Goal: Task Accomplishment & Management: Manage account settings

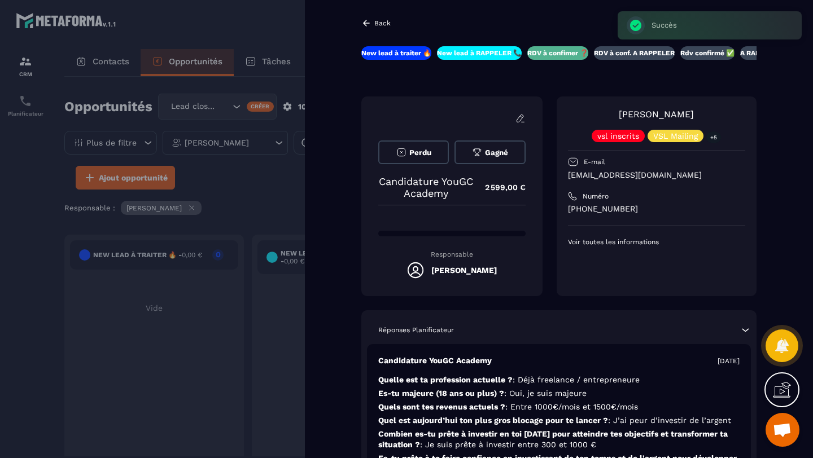
scroll to position [398, 0]
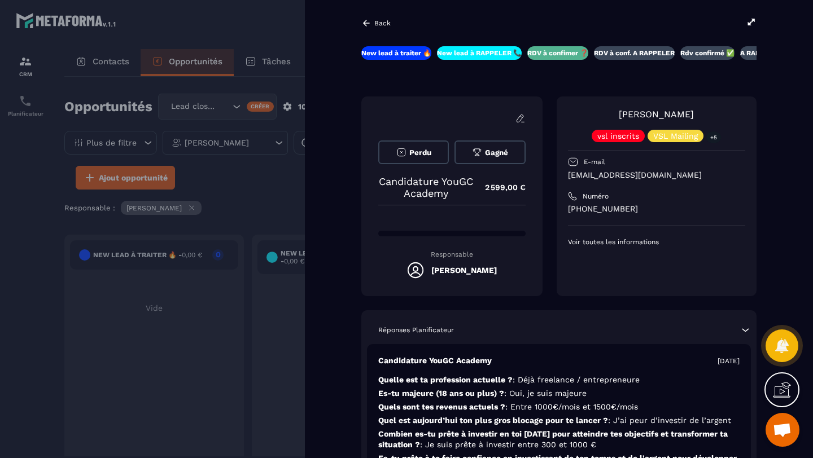
click at [370, 27] on icon at bounding box center [366, 23] width 10 height 10
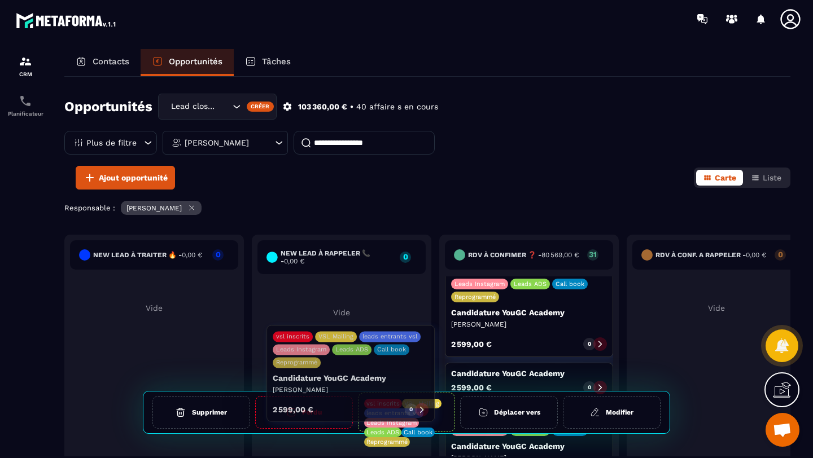
scroll to position [1773, 0]
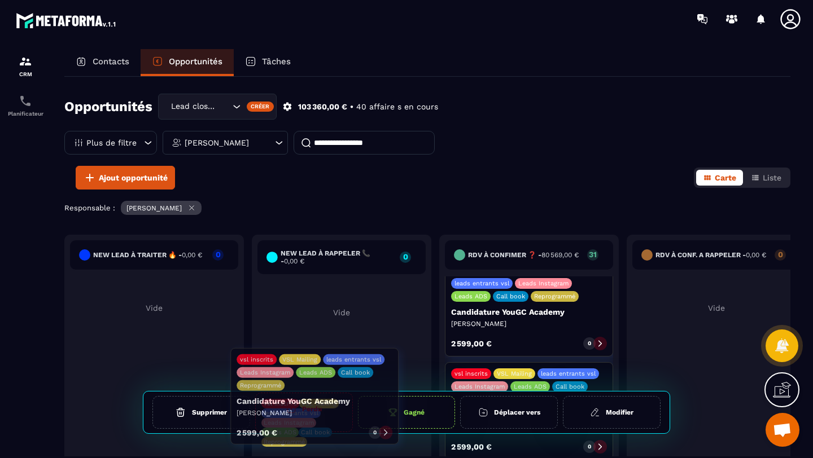
drag, startPoint x: 540, startPoint y: 310, endPoint x: 325, endPoint y: 424, distance: 242.9
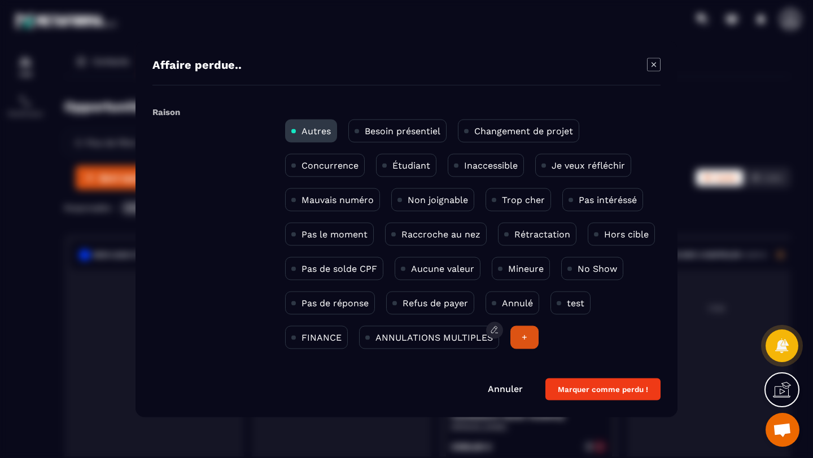
click at [415, 336] on p "ANNULATIONS MULTIPLES" at bounding box center [433, 337] width 117 height 11
click at [594, 392] on button "Marquer comme perdu !" at bounding box center [602, 390] width 115 height 22
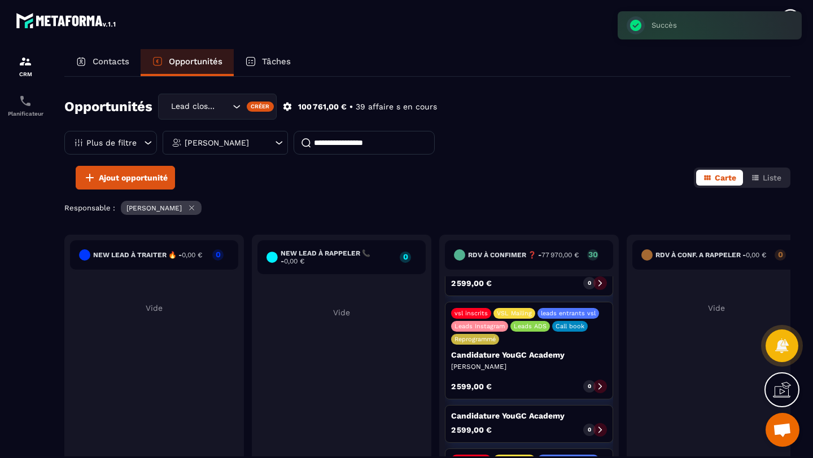
scroll to position [1823, 0]
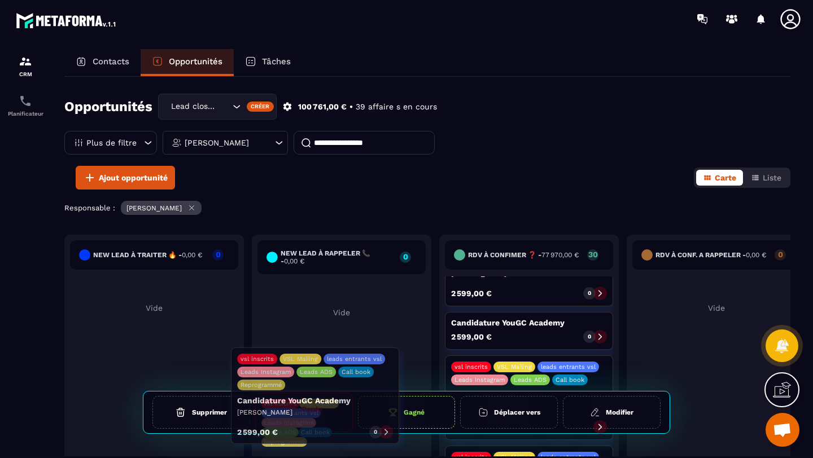
drag, startPoint x: 544, startPoint y: 348, endPoint x: 330, endPoint y: 410, distance: 222.7
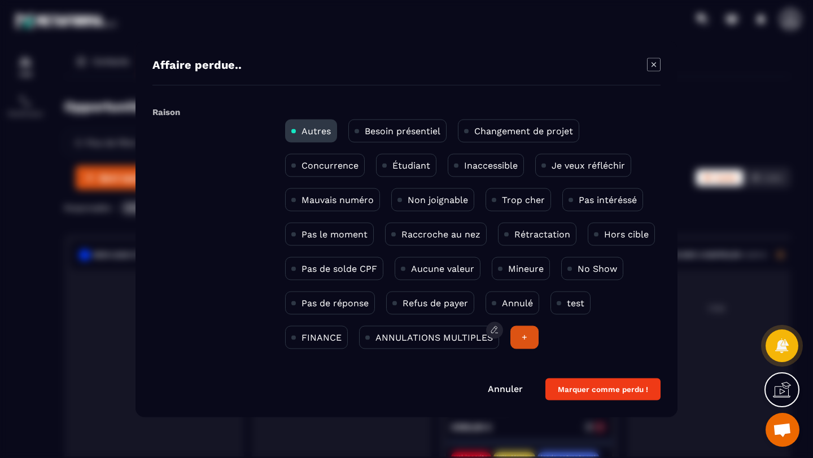
click at [417, 340] on p "ANNULATIONS MULTIPLES" at bounding box center [433, 337] width 117 height 11
click at [583, 388] on button "Marquer comme perdu !" at bounding box center [602, 390] width 115 height 22
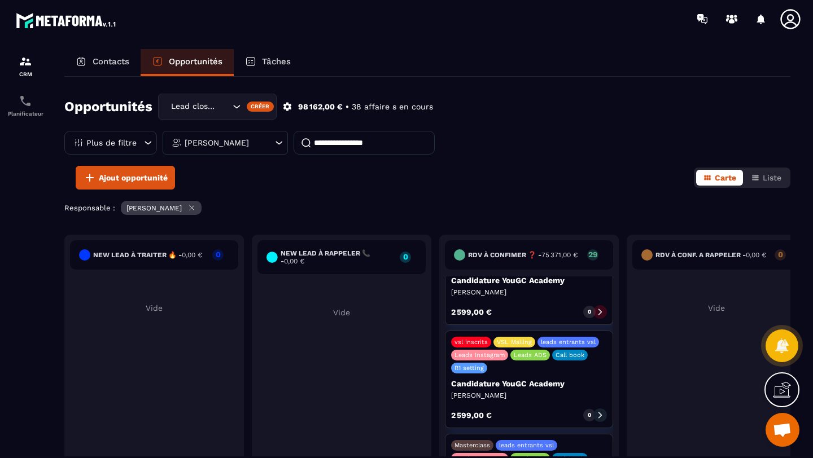
scroll to position [2027, 0]
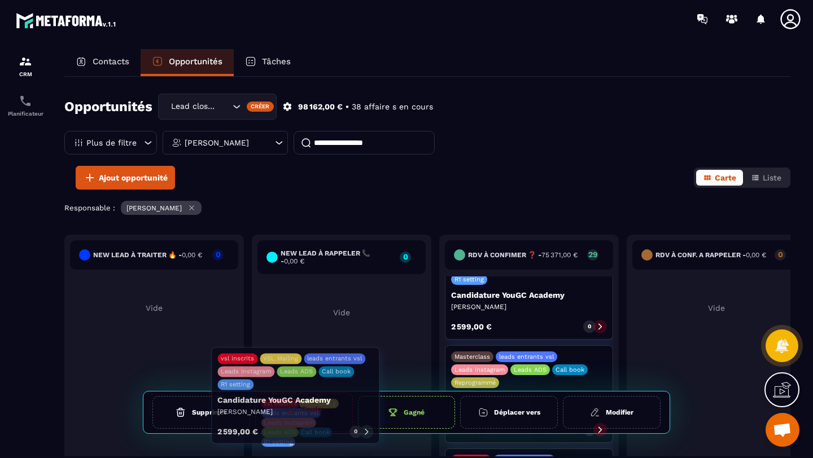
drag, startPoint x: 574, startPoint y: 361, endPoint x: 340, endPoint y: 391, distance: 235.5
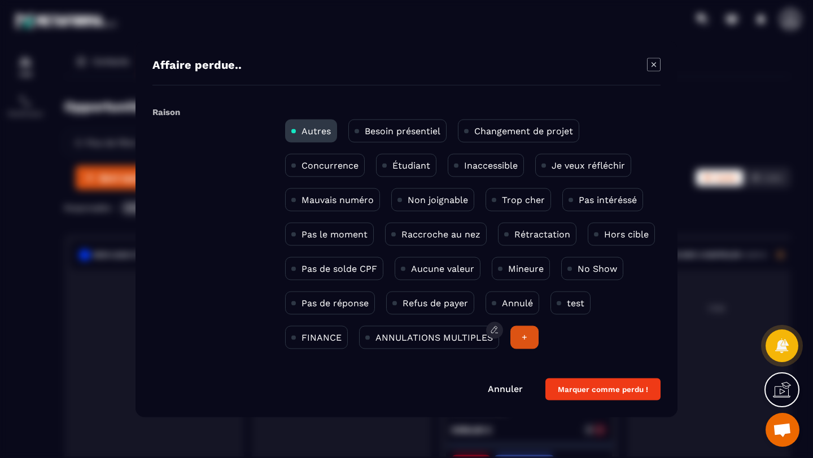
click at [408, 343] on div "ANNULATIONS MULTIPLES" at bounding box center [429, 337] width 140 height 23
click at [581, 394] on button "Marquer comme perdu !" at bounding box center [602, 390] width 115 height 22
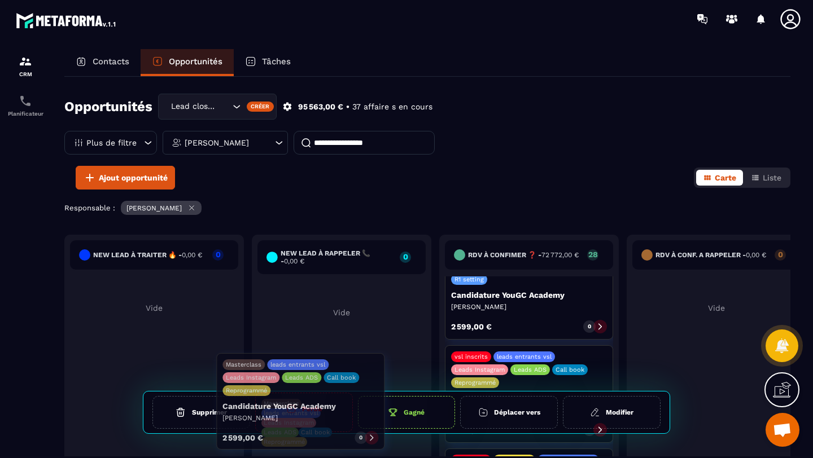
drag, startPoint x: 554, startPoint y: 382, endPoint x: 326, endPoint y: 418, distance: 230.8
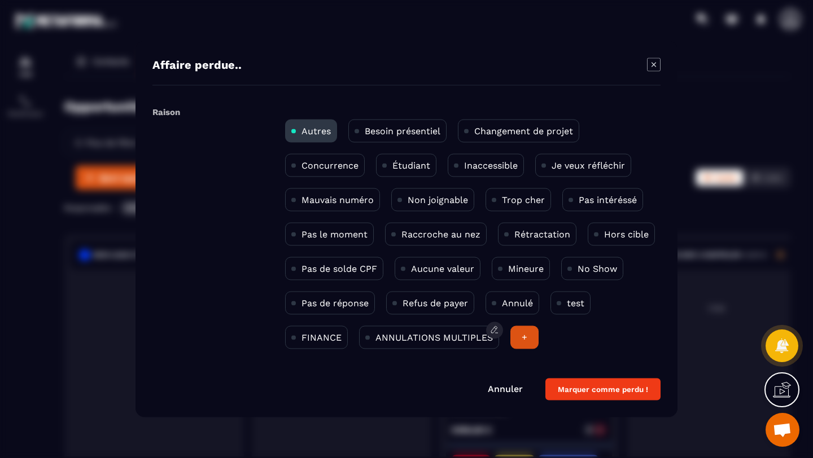
click at [404, 343] on div "ANNULATIONS MULTIPLES" at bounding box center [429, 337] width 140 height 23
click at [637, 394] on button "Marquer comme perdu !" at bounding box center [602, 390] width 115 height 22
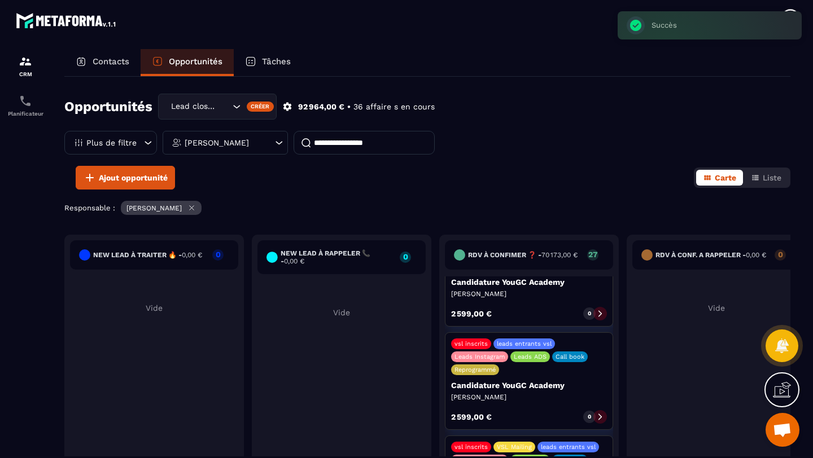
scroll to position [2111, 0]
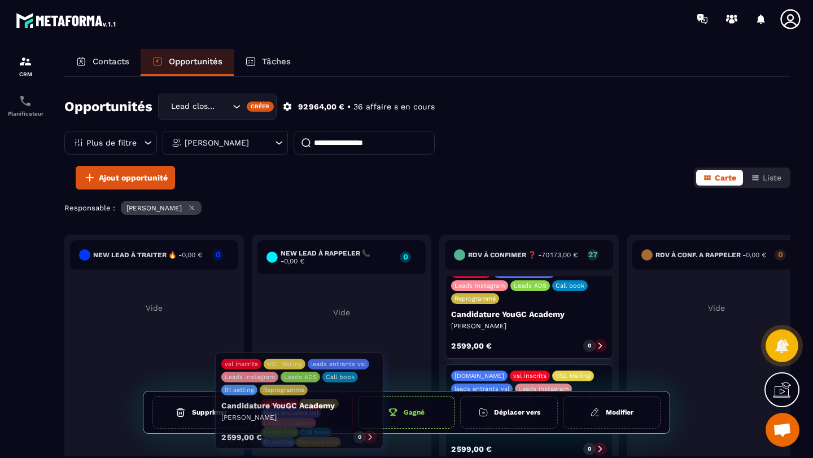
drag, startPoint x: 582, startPoint y: 396, endPoint x: 352, endPoint y: 413, distance: 230.9
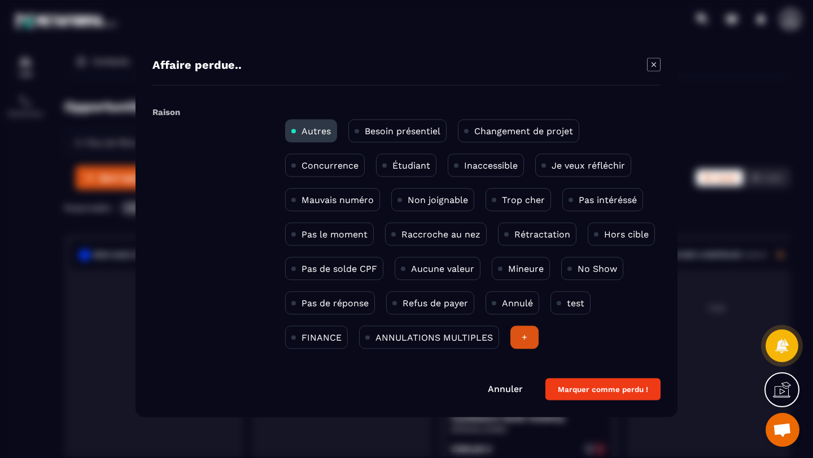
click at [474, 158] on div "Inaccessible" at bounding box center [486, 165] width 76 height 23
click at [575, 389] on button "Marquer comme perdu !" at bounding box center [602, 390] width 115 height 22
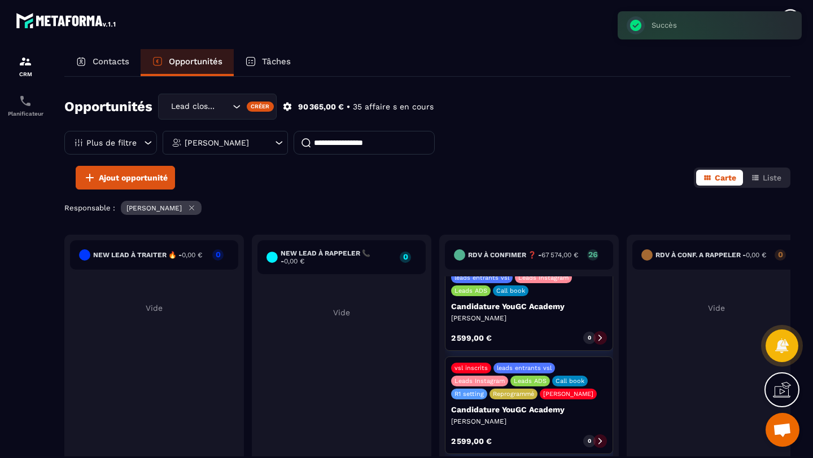
scroll to position [2225, 0]
